Goal: Information Seeking & Learning: Learn about a topic

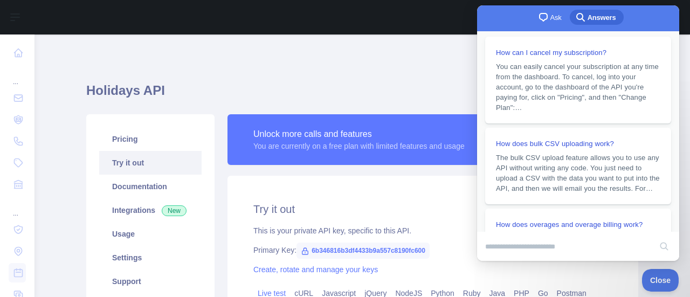
scroll to position [4, 0]
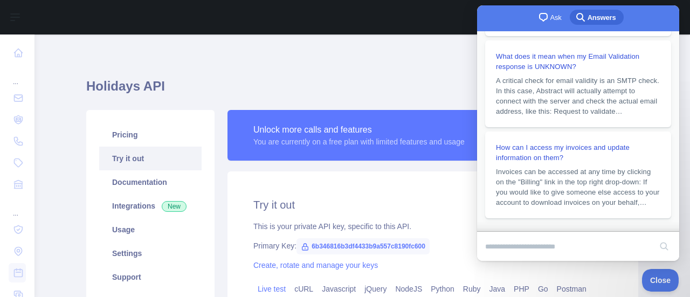
drag, startPoint x: 674, startPoint y: 46, endPoint x: 1167, endPoint y: 141, distance: 501.6
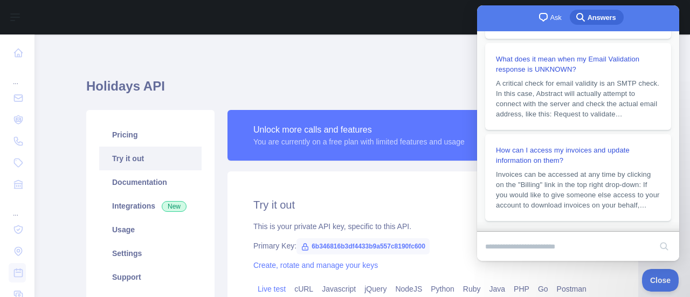
click at [449, 61] on div "**********" at bounding box center [362, 249] width 552 height 387
click at [572, 244] on input "Search Doc articles" at bounding box center [568, 247] width 166 height 23
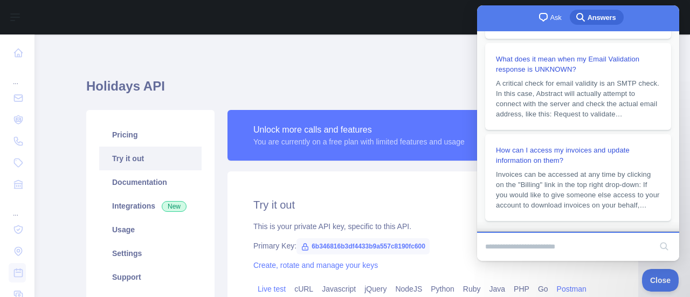
click at [572, 285] on link "Postman" at bounding box center [572, 289] width 38 height 17
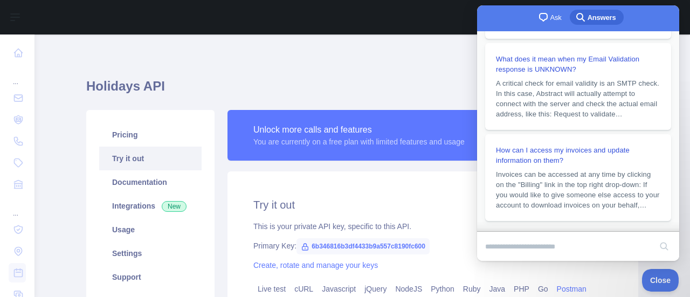
click at [449, 3] on div at bounding box center [301, 17] width 517 height 35
click at [453, 9] on div at bounding box center [301, 17] width 517 height 35
drag, startPoint x: 453, startPoint y: 9, endPoint x: 437, endPoint y: 19, distance: 18.4
click at [453, 9] on div at bounding box center [301, 17] width 517 height 35
click at [310, 51] on div "Holidays API Pricing Try it out Documentation Integrations New Usage Settings S…" at bounding box center [362, 250] width 552 height 441
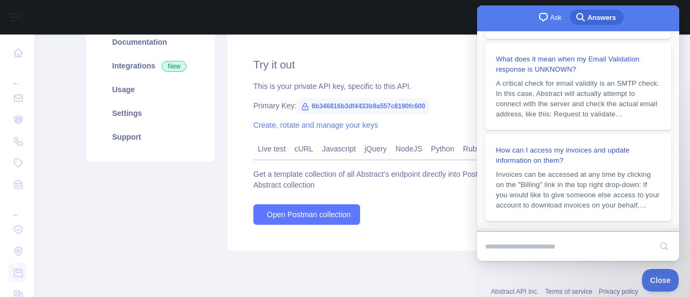
scroll to position [154, 0]
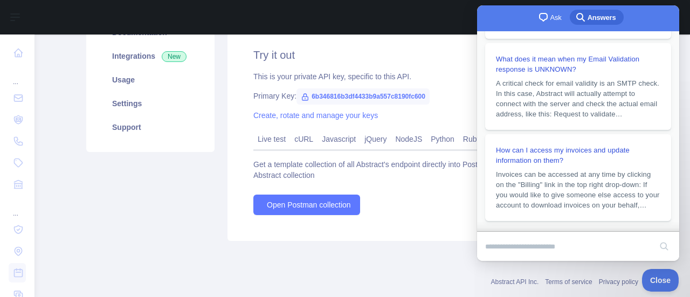
click at [378, 194] on div "Get a template collection of all Abstract's endpoint directly into Postman. Cli…" at bounding box center [433, 187] width 359 height 56
click at [381, 204] on div "Get a template collection of all Abstract's endpoint directly into Postman. Cli…" at bounding box center [433, 187] width 359 height 56
click at [662, 284] on button "Close" at bounding box center [658, 279] width 37 height 23
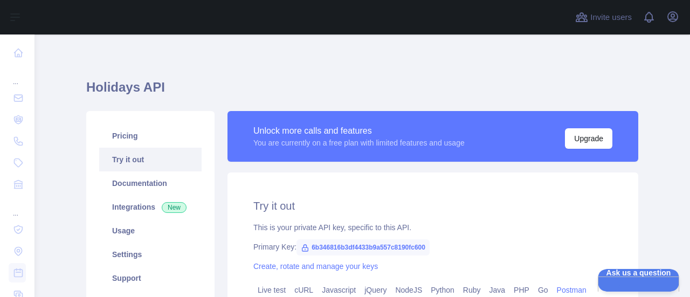
scroll to position [0, 0]
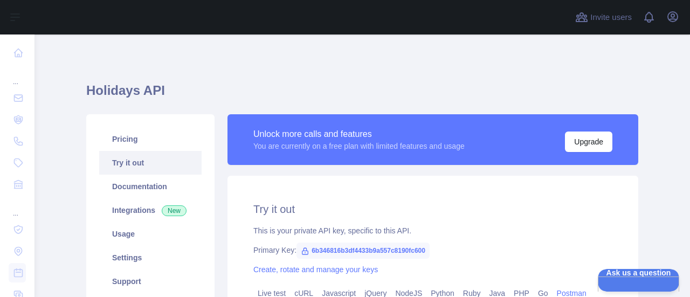
click at [132, 166] on link "Try it out" at bounding box center [150, 163] width 102 height 24
click at [140, 236] on link "Usage" at bounding box center [150, 234] width 102 height 24
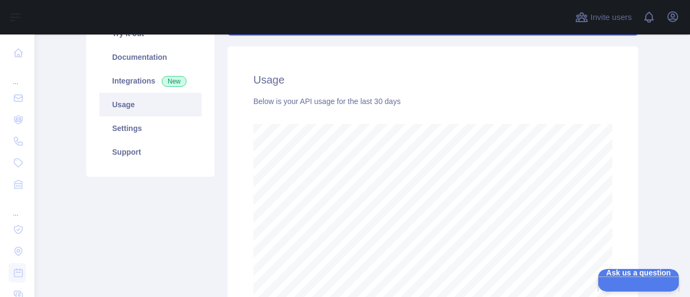
scroll to position [151, 0]
